Goal: Transaction & Acquisition: Purchase product/service

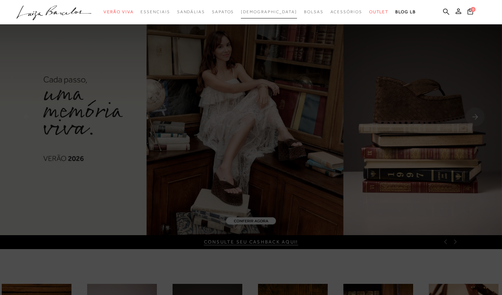
click at [271, 13] on span "[DEMOGRAPHIC_DATA]" at bounding box center [269, 11] width 56 height 5
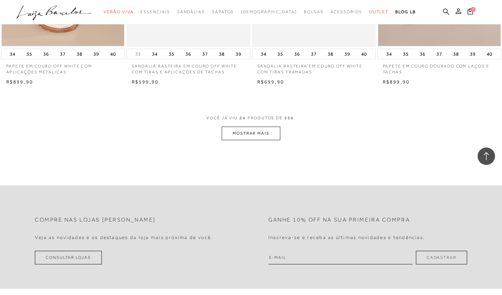
scroll to position [1346, 0]
click at [241, 133] on button "MOSTRAR MAIS" at bounding box center [251, 135] width 59 height 14
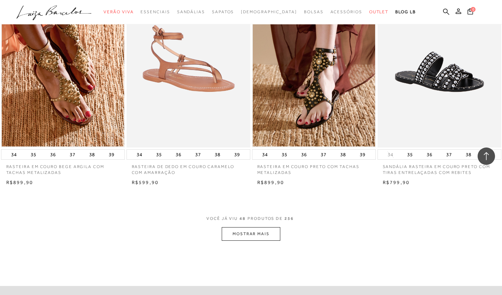
scroll to position [2639, 0]
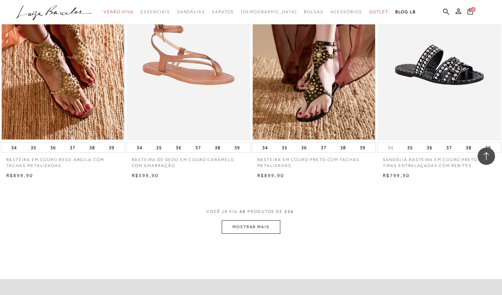
click at [266, 221] on button "MOSTRAR MAIS" at bounding box center [251, 228] width 59 height 14
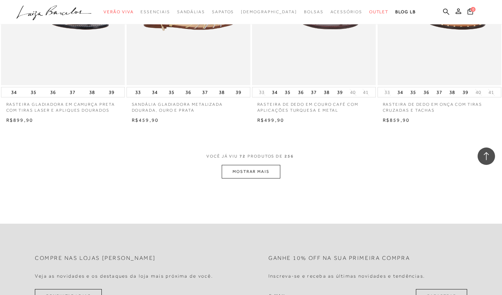
scroll to position [4079, 0]
click at [254, 165] on button "MOSTRAR MAIS" at bounding box center [251, 172] width 59 height 14
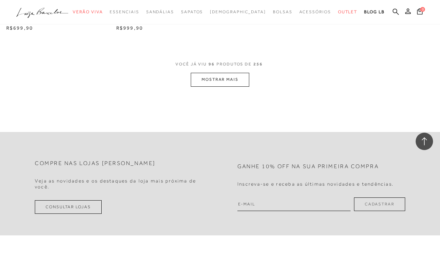
scroll to position [5112, 0]
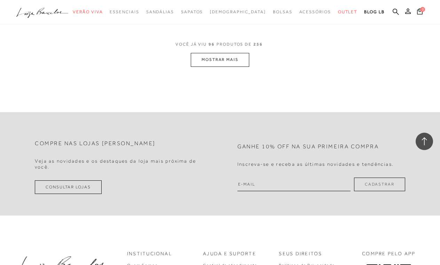
click at [224, 53] on button "MOSTRAR MAIS" at bounding box center [220, 60] width 59 height 14
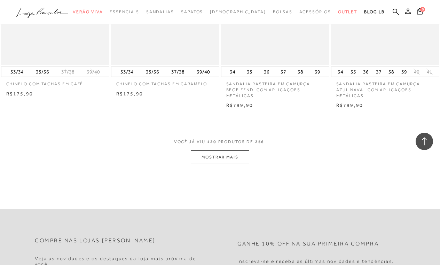
scroll to position [6290, 0]
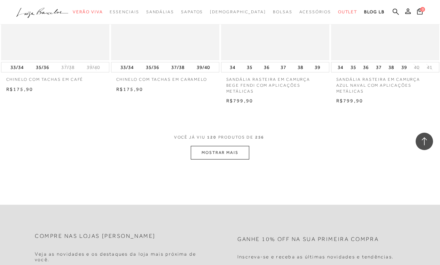
click at [216, 146] on button "MOSTRAR MAIS" at bounding box center [220, 153] width 59 height 14
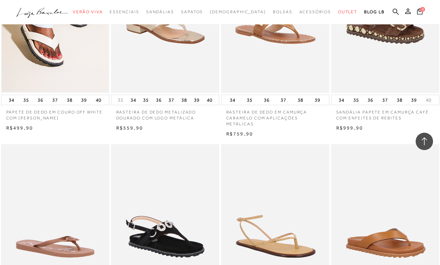
scroll to position [7473, 0]
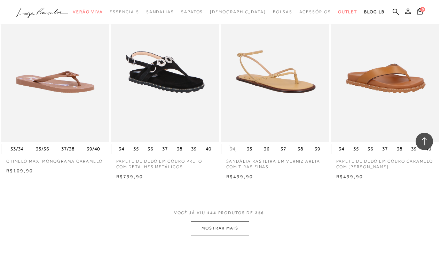
click at [235, 222] on button "MOSTRAR MAIS" at bounding box center [220, 229] width 59 height 14
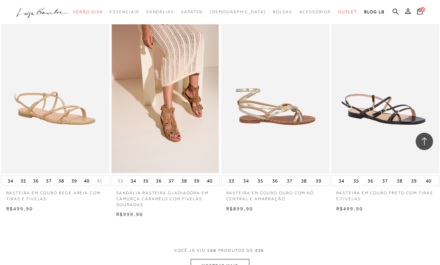
scroll to position [8853, 0]
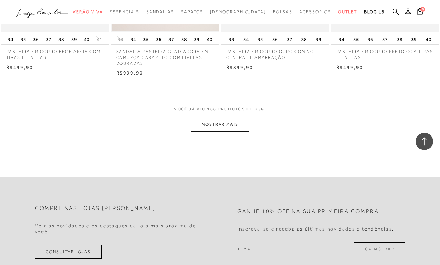
click at [231, 118] on button "MOSTRAR MAIS" at bounding box center [220, 125] width 59 height 14
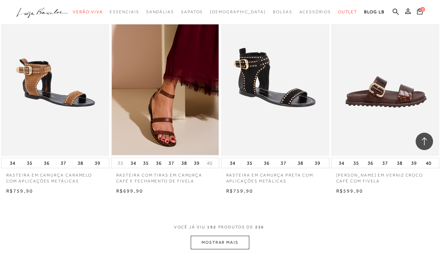
scroll to position [9993, 0]
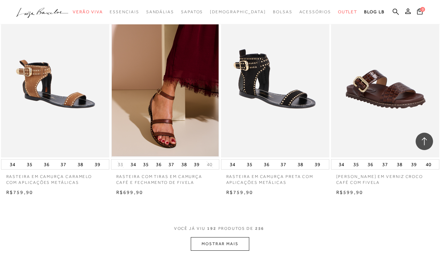
click at [202, 237] on button "MOSTRAR MAIS" at bounding box center [220, 244] width 59 height 14
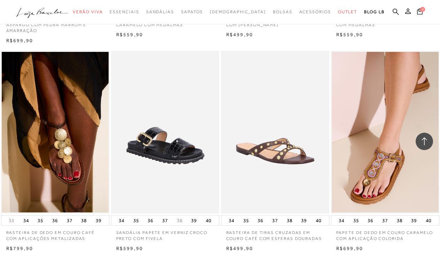
scroll to position [11213, 0]
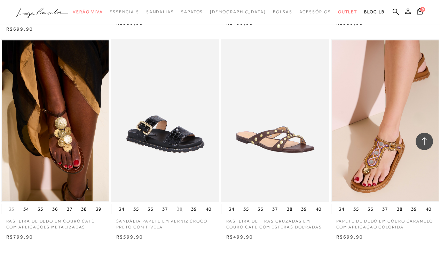
click at [210, 233] on div "Loading..." at bounding box center [220, 132] width 440 height 265
